Goal: Information Seeking & Learning: Check status

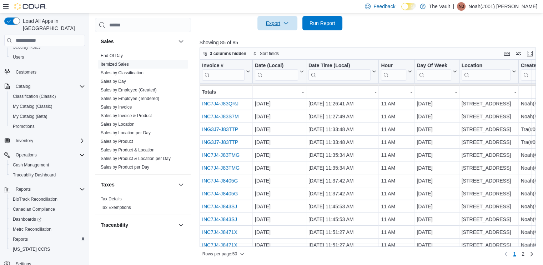
scroll to position [46, 0]
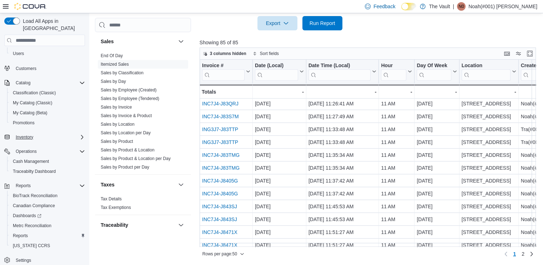
click at [81, 134] on icon "Complex example" at bounding box center [82, 137] width 6 height 6
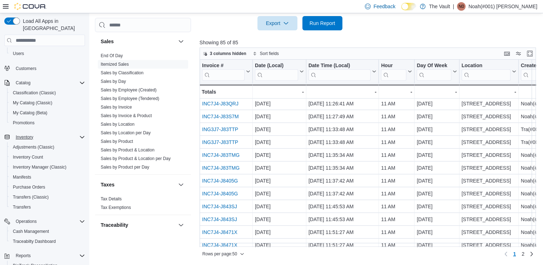
scroll to position [486, 0]
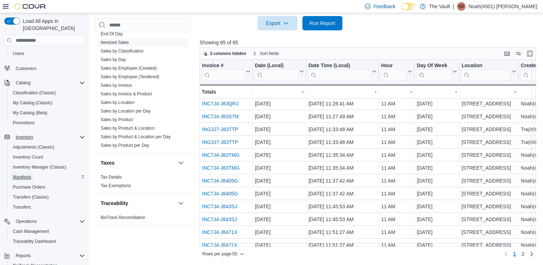
click at [22, 174] on span "Manifests" at bounding box center [22, 177] width 18 height 6
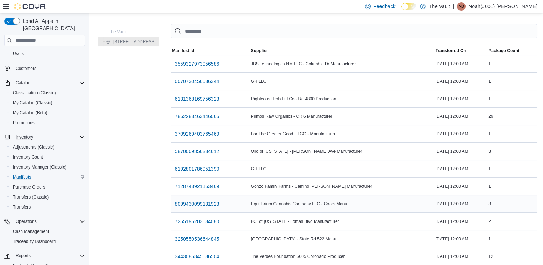
scroll to position [30, 0]
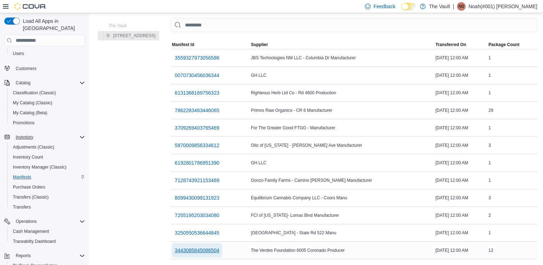
click at [190, 247] on span "3443085845086504" at bounding box center [197, 250] width 45 height 7
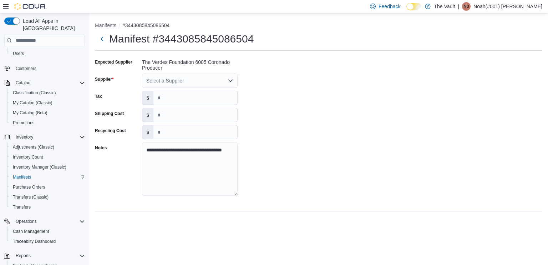
click at [224, 73] on div "**********" at bounding box center [318, 129] width 447 height 146
click at [229, 78] on icon "Open list of options" at bounding box center [231, 81] width 6 height 6
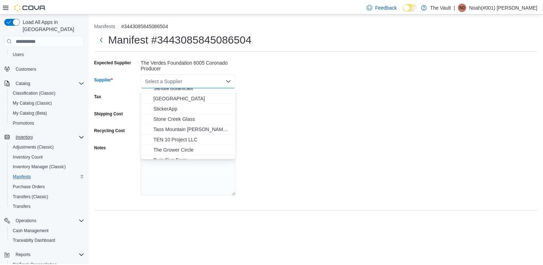
scroll to position [415, 0]
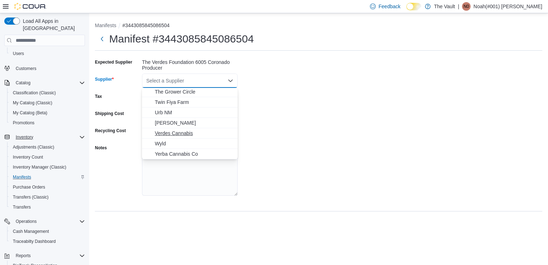
click at [182, 135] on span "Verdes Cannabis" at bounding box center [194, 133] width 78 height 7
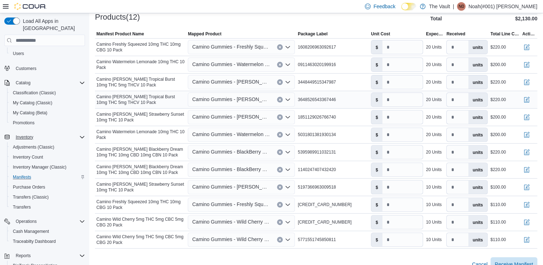
scroll to position [247, 0]
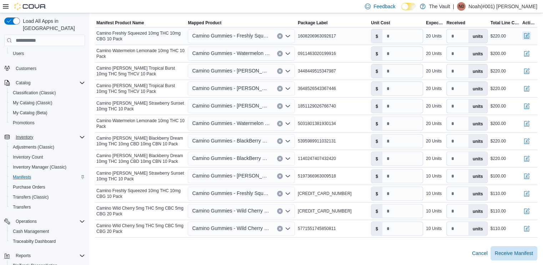
click at [530, 36] on button "button" at bounding box center [526, 35] width 9 height 9
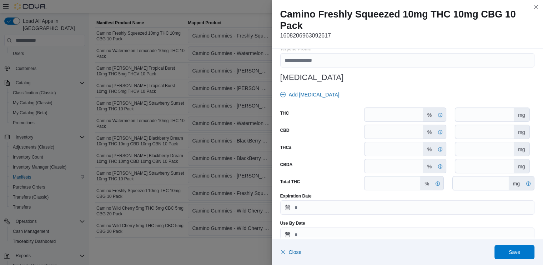
scroll to position [315, 0]
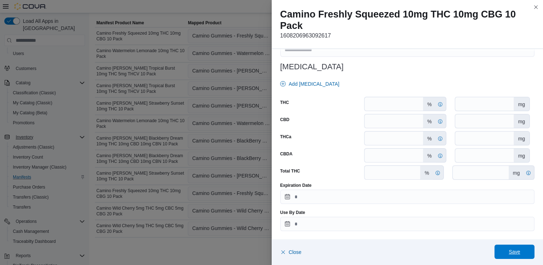
click at [513, 249] on span "Save" at bounding box center [513, 251] width 11 height 7
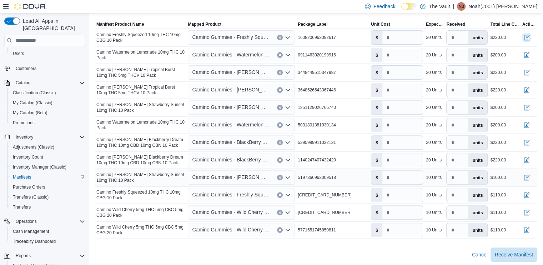
scroll to position [247, 0]
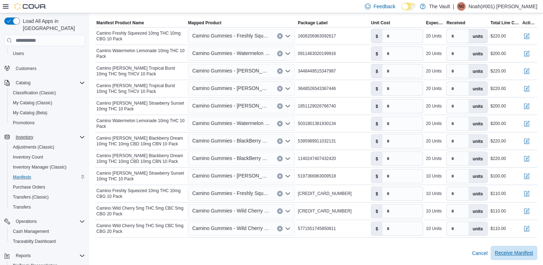
click at [522, 253] on span "Receive Manifest" at bounding box center [513, 252] width 38 height 7
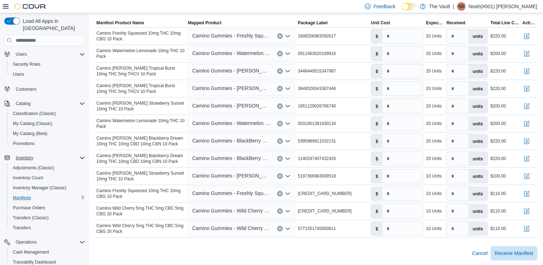
scroll to position [9, 0]
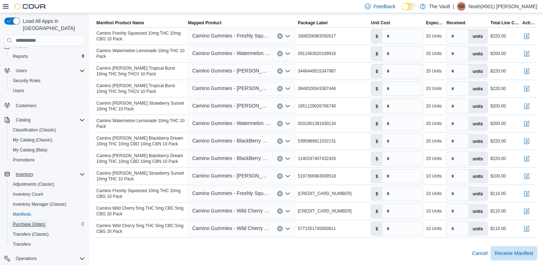
click at [29, 221] on span "Purchase Orders" at bounding box center [29, 224] width 32 height 6
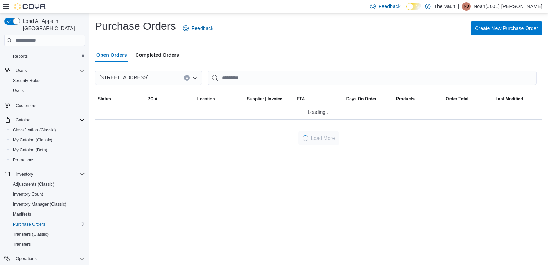
click at [168, 52] on span "Completed Orders" at bounding box center [158, 55] width 44 height 14
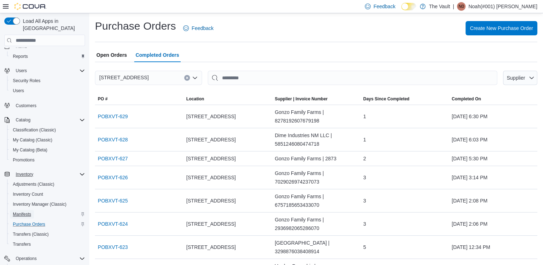
click at [26, 211] on span "Manifests" at bounding box center [22, 214] width 18 height 6
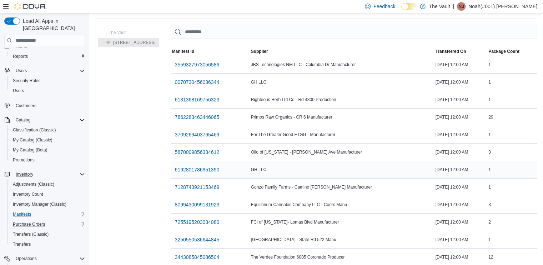
scroll to position [30, 0]
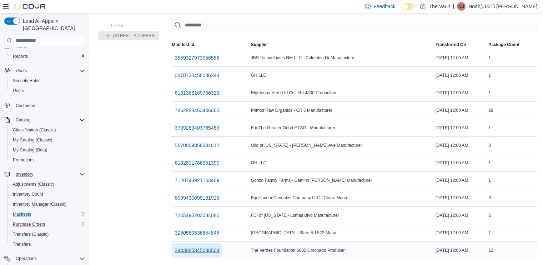
click at [201, 247] on span "3443085845086504" at bounding box center [197, 250] width 45 height 7
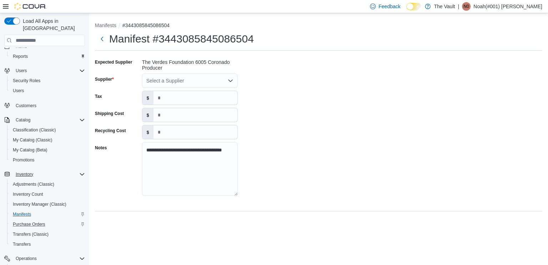
click at [231, 81] on icon "Open list of options" at bounding box center [230, 81] width 4 height 2
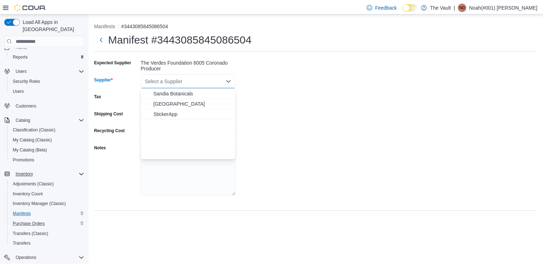
scroll to position [415, 0]
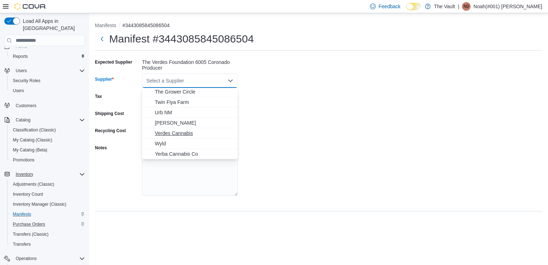
click at [183, 135] on span "Verdes Cannabis" at bounding box center [194, 133] width 78 height 7
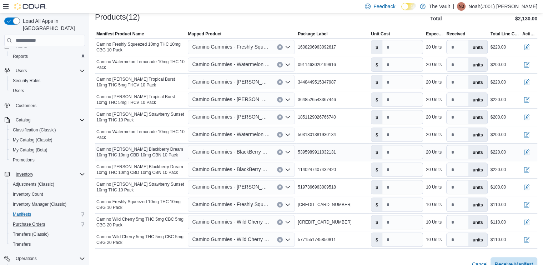
scroll to position [247, 0]
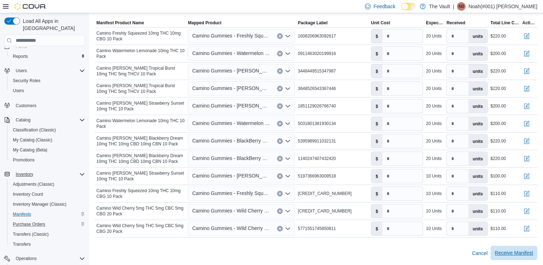
click at [517, 251] on span "Receive Manifest" at bounding box center [513, 252] width 38 height 7
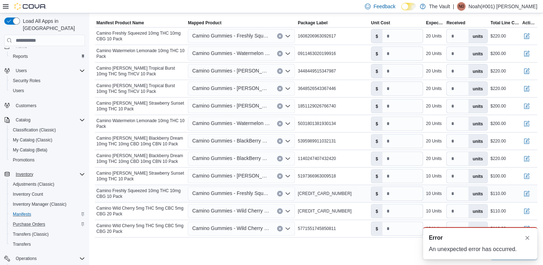
scroll to position [0, 0]
click at [527, 237] on button "Dismiss toast" at bounding box center [527, 237] width 9 height 9
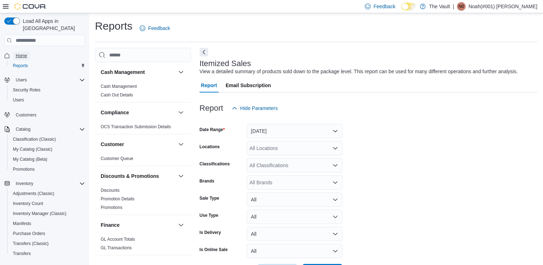
click at [23, 53] on span "Home" at bounding box center [21, 56] width 11 height 6
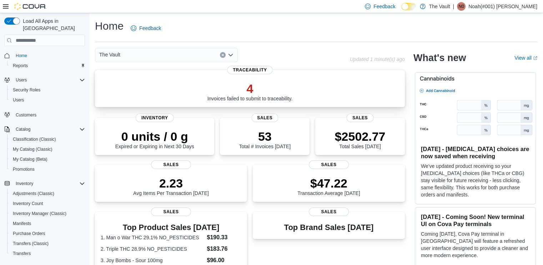
click at [246, 92] on p "4" at bounding box center [249, 88] width 85 height 14
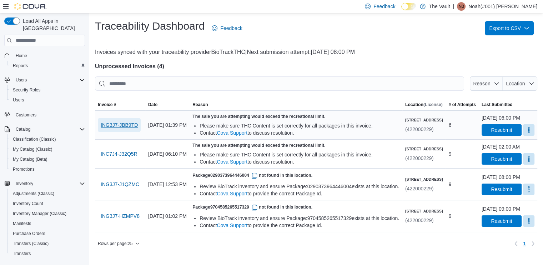
click at [110, 128] on span "ING3J7-JBB9TD" at bounding box center [119, 124] width 37 height 7
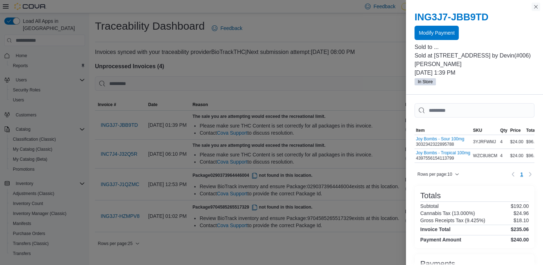
click at [536, 6] on button "Close this dialog" at bounding box center [535, 6] width 9 height 9
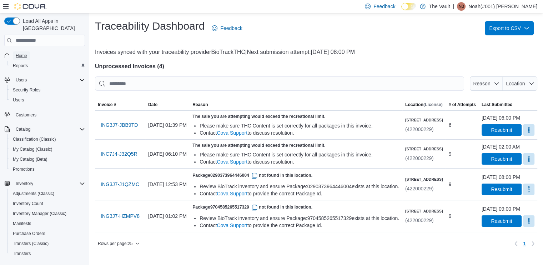
click at [25, 53] on span "Home" at bounding box center [21, 56] width 11 height 6
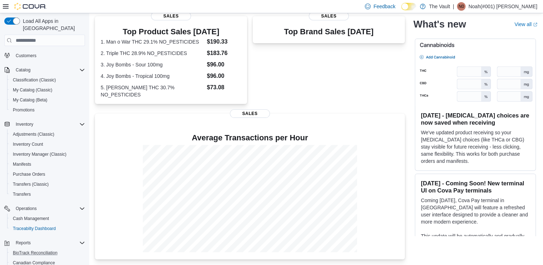
scroll to position [116, 0]
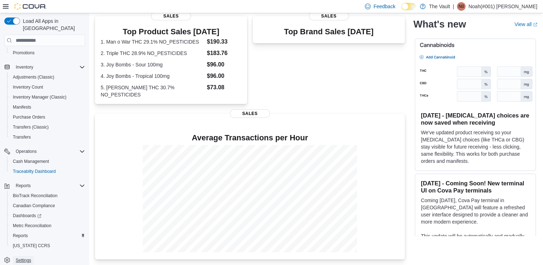
click at [20, 257] on span "Settings" at bounding box center [23, 260] width 15 height 6
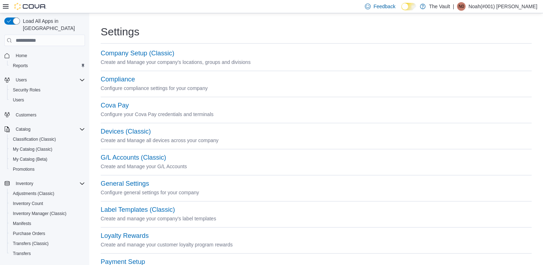
click at [6, 8] on icon at bounding box center [6, 7] width 6 height 6
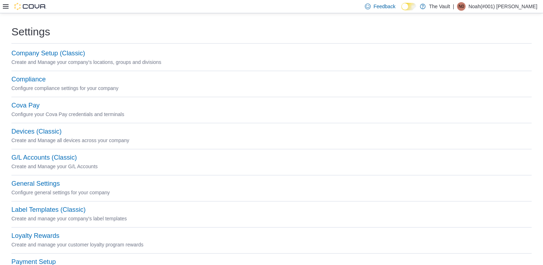
click at [4, 4] on icon at bounding box center [6, 6] width 6 height 4
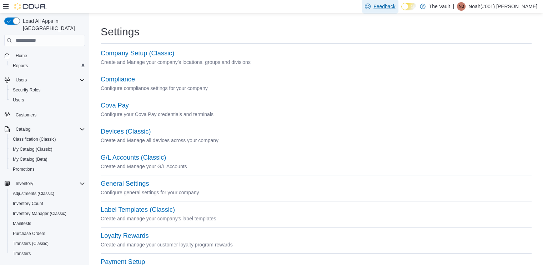
click at [395, 6] on span "Feedback" at bounding box center [384, 6] width 22 height 7
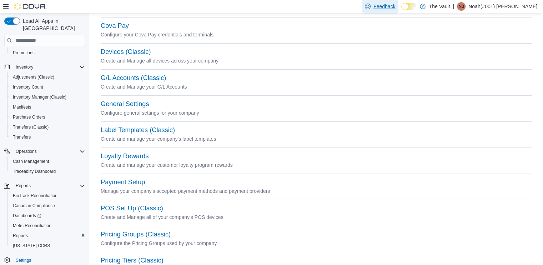
scroll to position [250, 0]
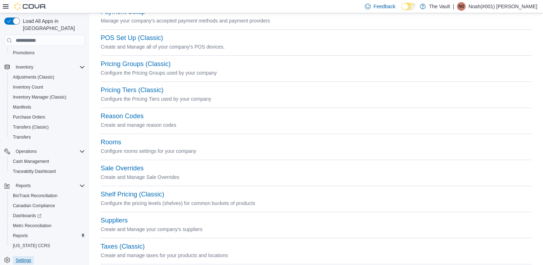
click at [27, 257] on span "Settings" at bounding box center [23, 260] width 15 height 6
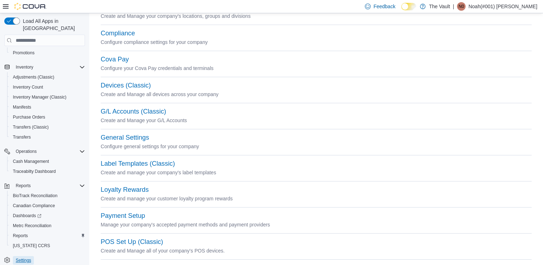
scroll to position [0, 0]
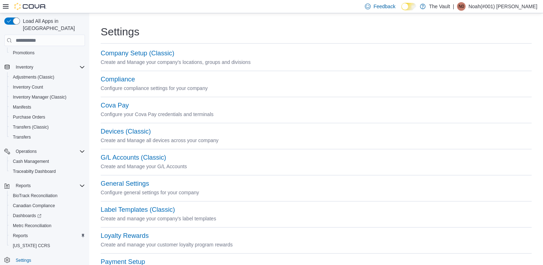
click at [5, 7] on icon at bounding box center [6, 6] width 6 height 4
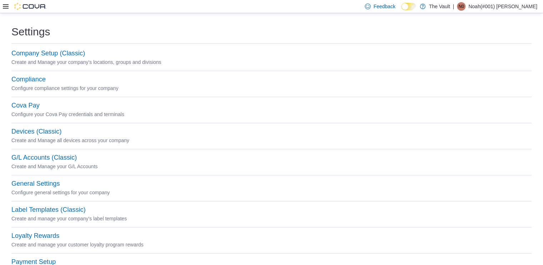
click at [34, 6] on img at bounding box center [30, 6] width 32 height 7
click at [6, 4] on icon at bounding box center [6, 6] width 6 height 4
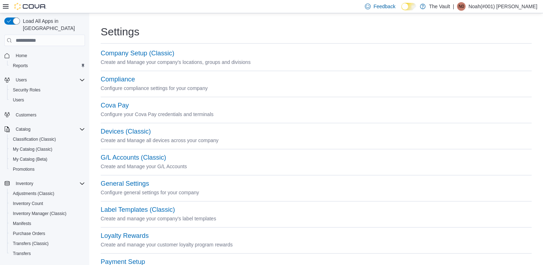
click at [35, 6] on img at bounding box center [30, 6] width 32 height 7
click at [35, 5] on img at bounding box center [30, 6] width 32 height 7
click at [25, 53] on span "Home" at bounding box center [21, 56] width 11 height 6
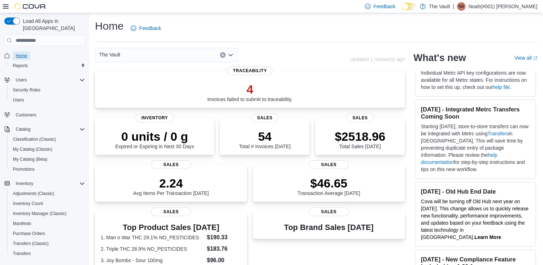
click at [23, 53] on span "Home" at bounding box center [21, 56] width 11 height 6
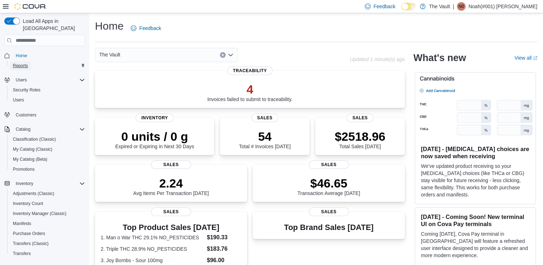
click at [21, 63] on span "Reports" at bounding box center [20, 66] width 15 height 6
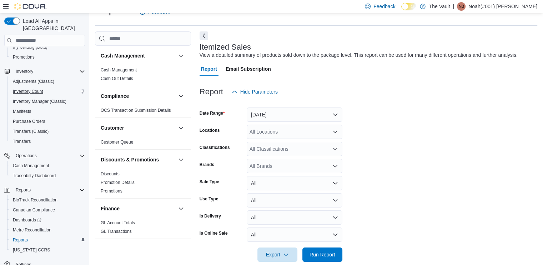
scroll to position [116, 0]
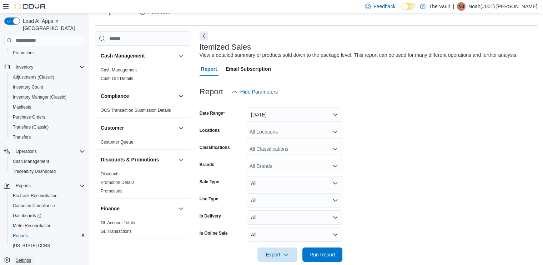
click at [24, 257] on span "Settings" at bounding box center [23, 260] width 15 height 6
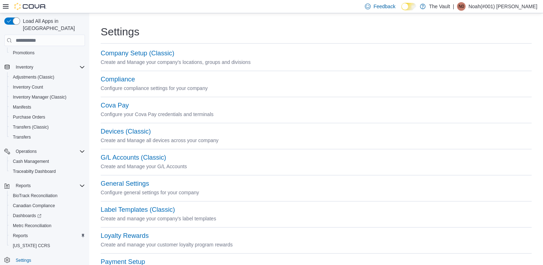
click at [42, 20] on span "Load All Apps in [GEOGRAPHIC_DATA]" at bounding box center [52, 24] width 65 height 14
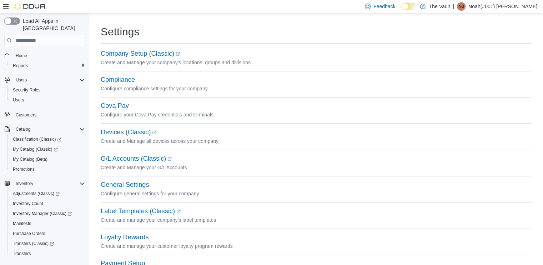
click at [14, 21] on button "button" at bounding box center [12, 20] width 16 height 7
click at [20, 6] on img at bounding box center [30, 6] width 32 height 7
click at [6, 8] on icon at bounding box center [6, 6] width 6 height 4
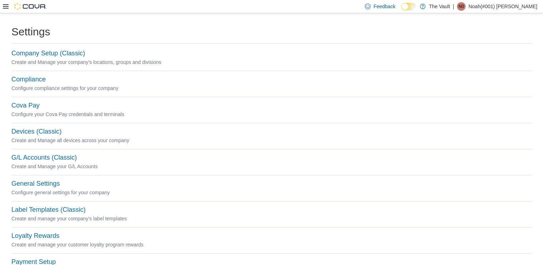
click at [6, 8] on icon at bounding box center [6, 6] width 6 height 4
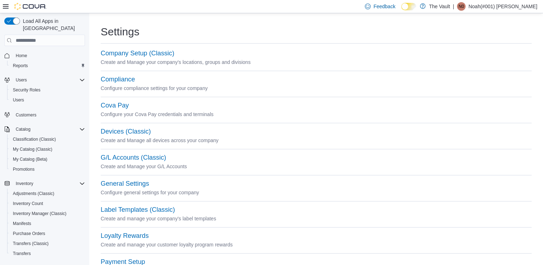
click at [426, 5] on link at bounding box center [422, 6] width 7 height 14
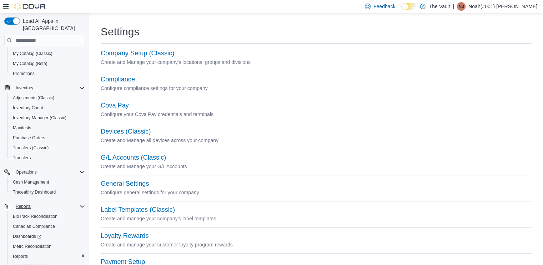
scroll to position [116, 0]
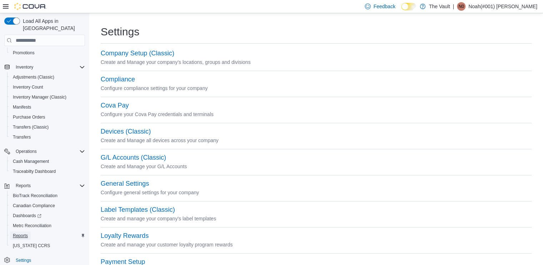
click at [21, 233] on span "Reports" at bounding box center [20, 236] width 15 height 6
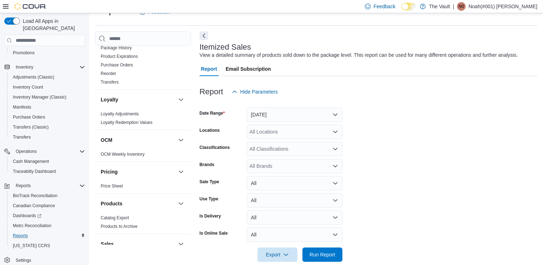
scroll to position [357, 0]
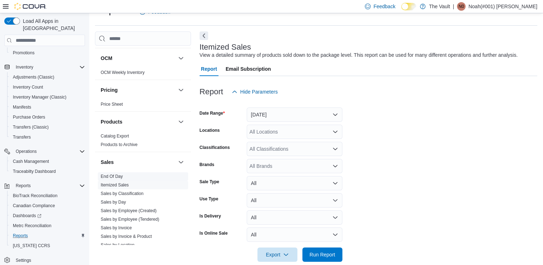
click at [118, 175] on link "End Of Day" at bounding box center [112, 176] width 22 height 5
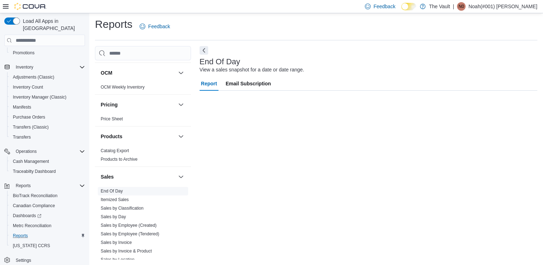
scroll to position [1, 0]
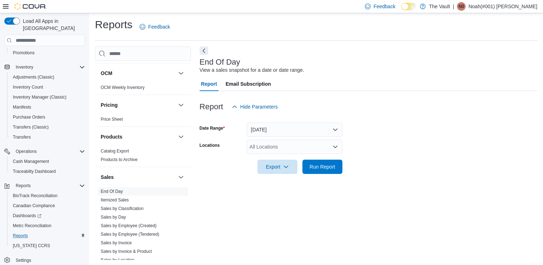
click at [332, 144] on icon "Open list of options" at bounding box center [335, 147] width 6 height 6
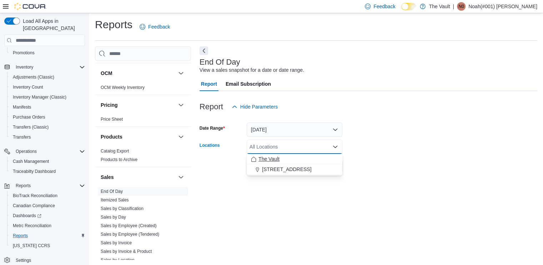
click at [258, 162] on button "The Vault" at bounding box center [295, 159] width 96 height 10
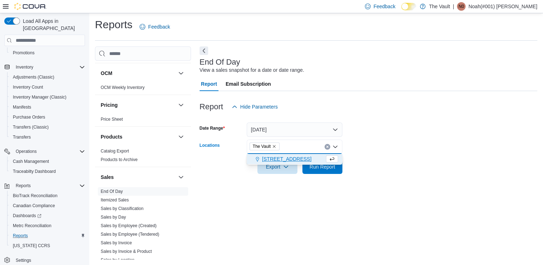
click at [264, 161] on span "[STREET_ADDRESS]" at bounding box center [286, 158] width 49 height 7
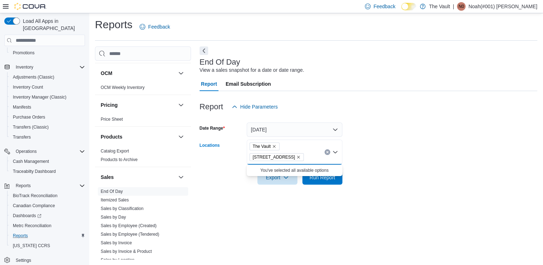
drag, startPoint x: 395, startPoint y: 197, endPoint x: 332, endPoint y: 186, distance: 64.4
click at [395, 197] on div "End Of Day View a sales snapshot for a date or date range. Report Email Subscri…" at bounding box center [367, 152] width 337 height 213
click at [308, 184] on div at bounding box center [367, 188] width 337 height 9
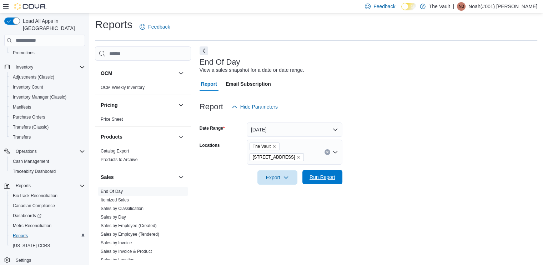
click at [317, 178] on span "Run Report" at bounding box center [322, 176] width 26 height 7
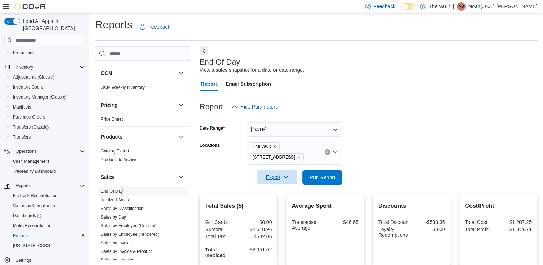
click at [284, 177] on icon "button" at bounding box center [286, 177] width 6 height 6
click at [285, 204] on span "Export to Pdf" at bounding box center [278, 206] width 32 height 6
click at [277, 126] on button "[DATE]" at bounding box center [295, 129] width 96 height 14
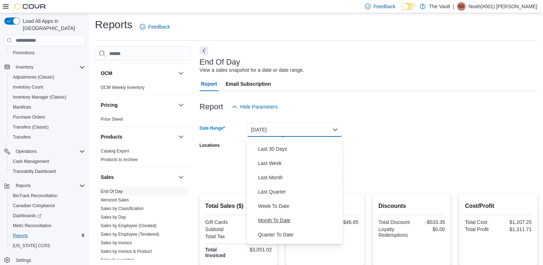
scroll to position [107, 0]
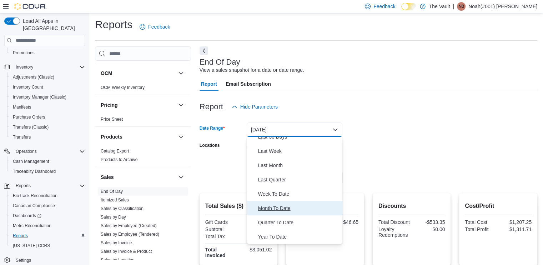
click at [282, 207] on span "Month To Date" at bounding box center [298, 208] width 81 height 9
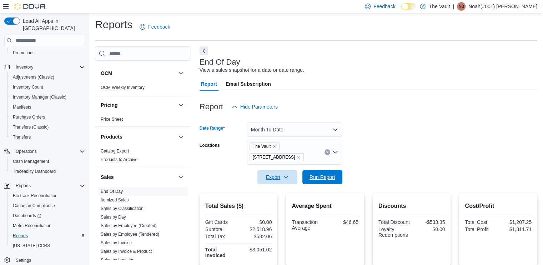
click at [327, 181] on span "Run Report" at bounding box center [321, 177] width 31 height 14
